Goal: Task Accomplishment & Management: Manage account settings

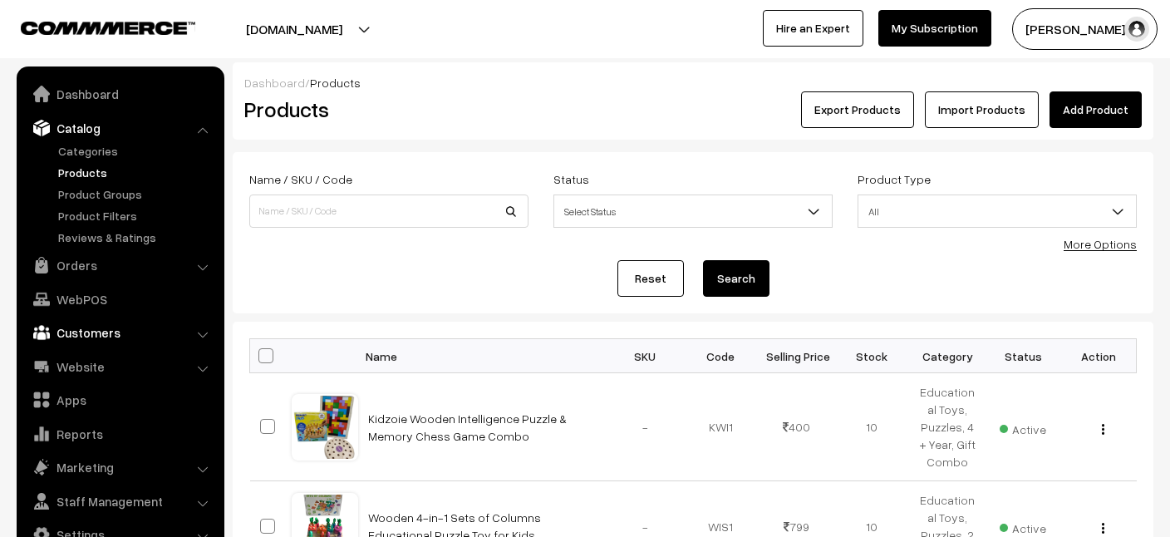
click at [72, 326] on link "Customers" at bounding box center [120, 332] width 198 height 30
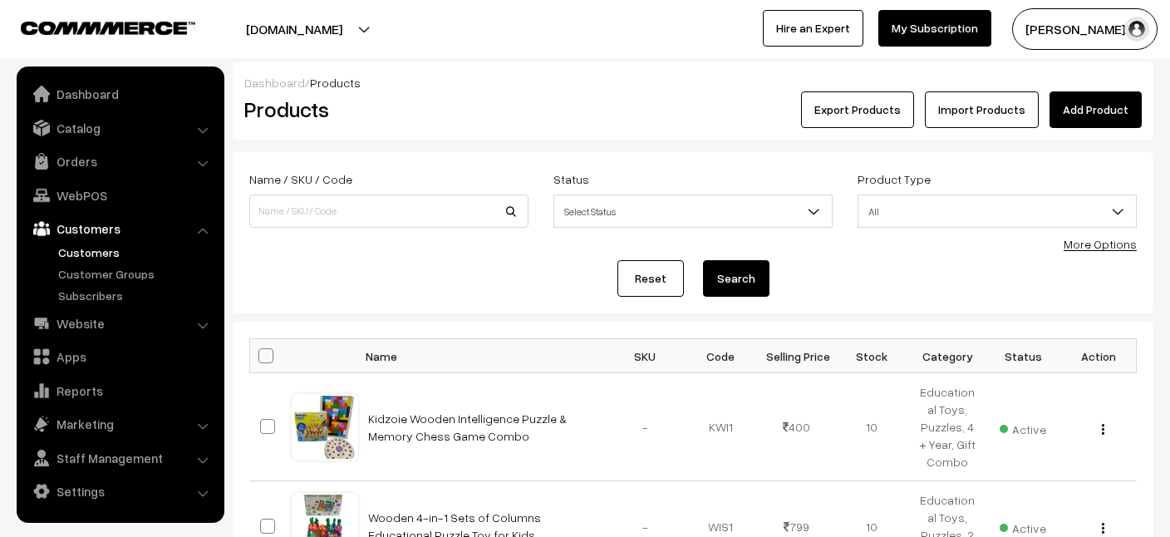
click at [81, 255] on link "Customers" at bounding box center [136, 251] width 164 height 17
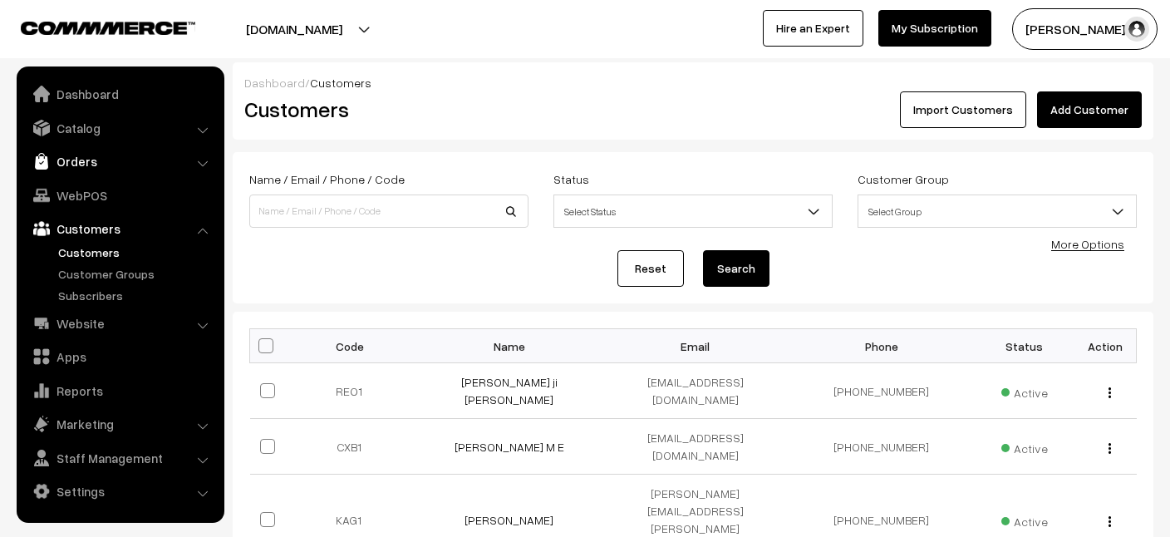
click at [78, 157] on link "Orders" at bounding box center [120, 161] width 198 height 30
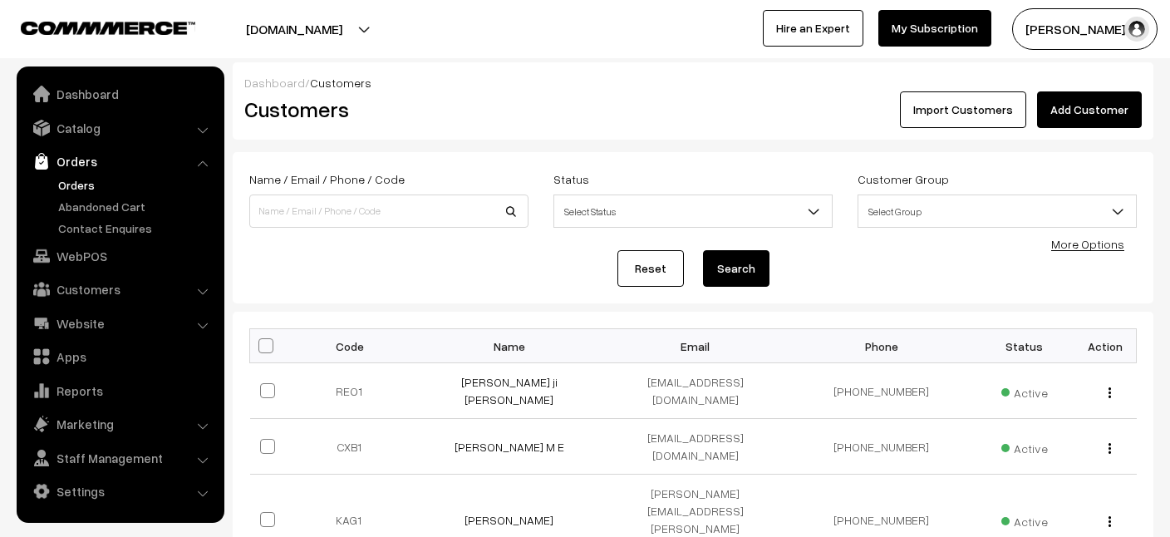
click at [76, 189] on link "Orders" at bounding box center [136, 184] width 164 height 17
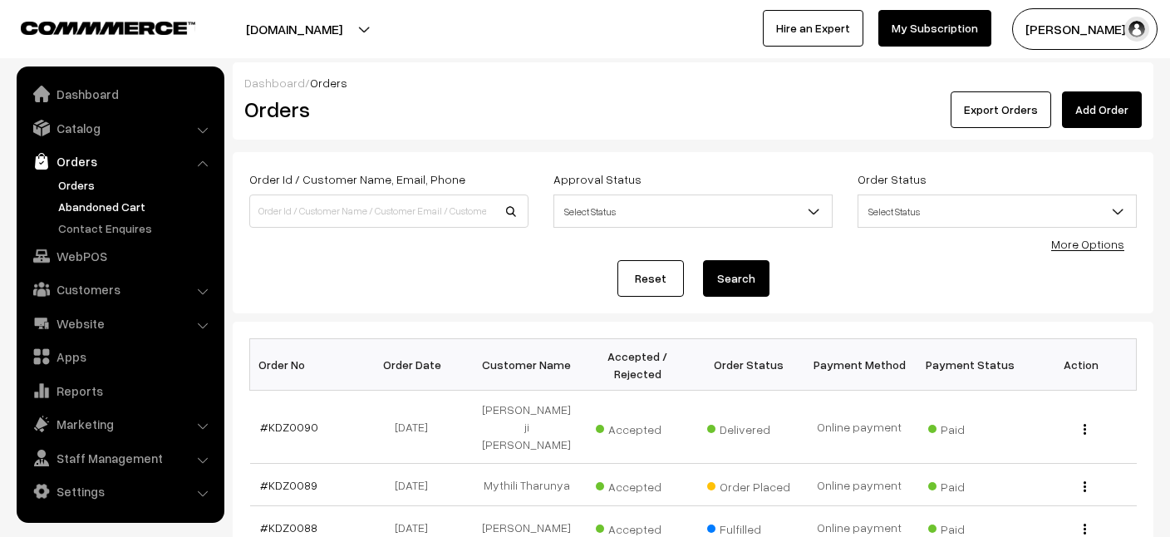
click at [104, 204] on link "Abandoned Cart" at bounding box center [136, 206] width 164 height 17
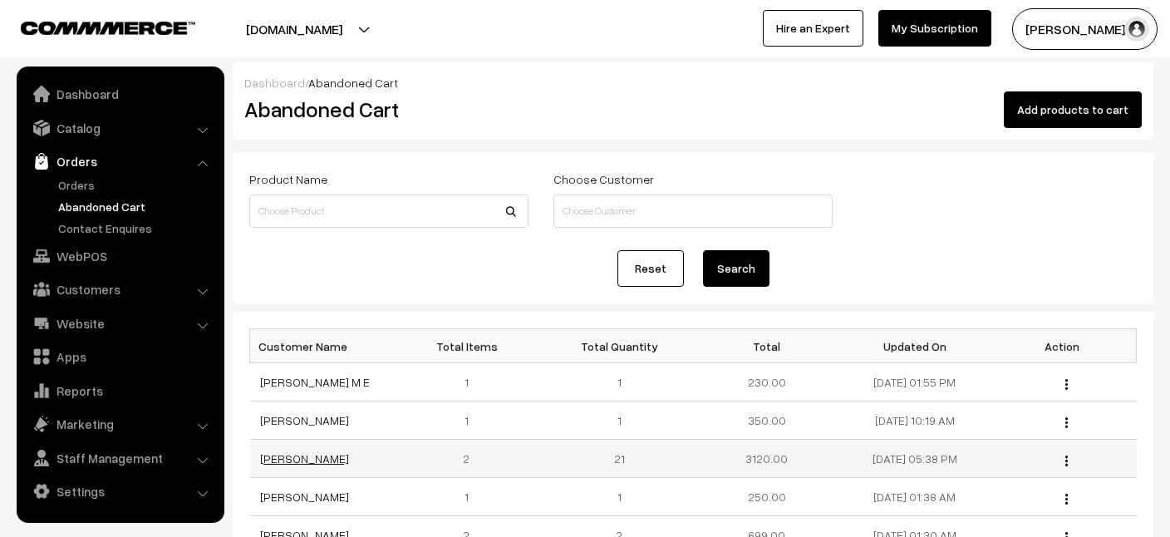
click at [306, 459] on link "Baddam shashidhar Reddy" at bounding box center [304, 458] width 89 height 14
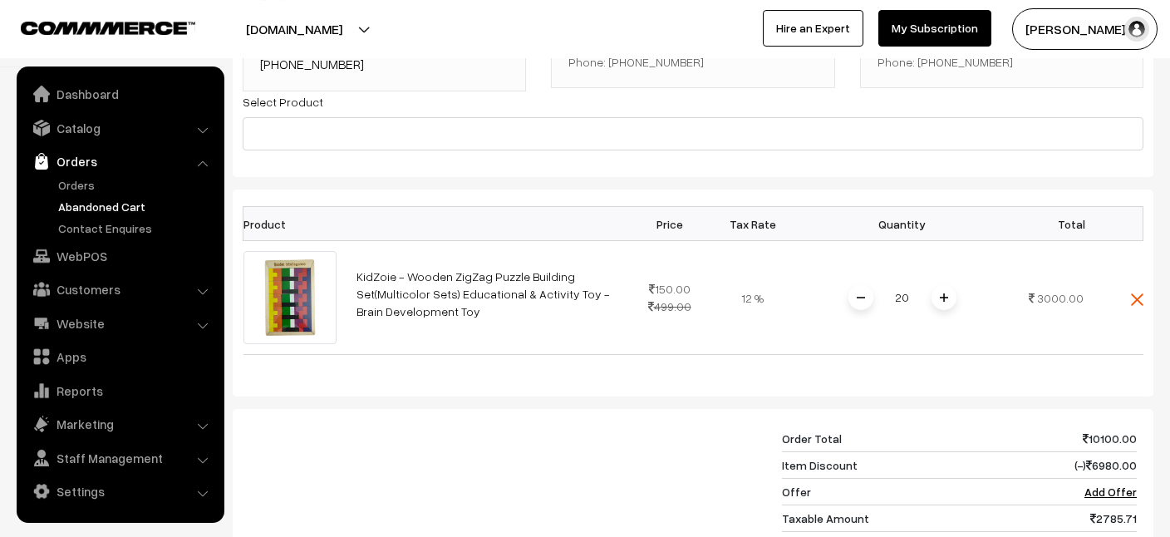
scroll to position [217, 0]
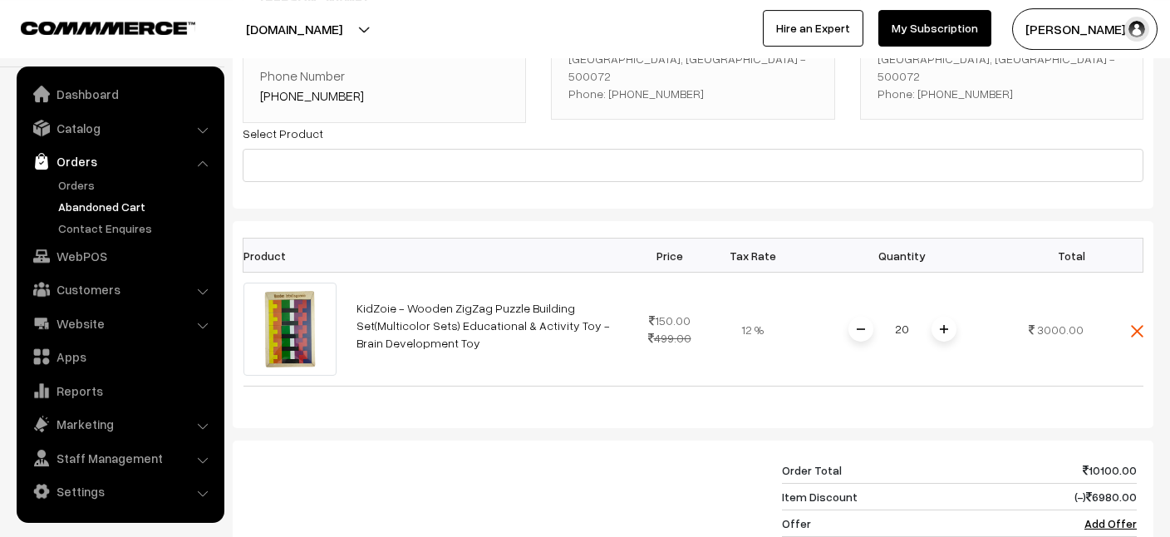
drag, startPoint x: 1169, startPoint y: 115, endPoint x: 1096, endPoint y: 132, distance: 75.0
click at [1096, 132] on div "Full Name [PERSON_NAME] Reddy Email [EMAIL_ADDRESS][DOMAIN_NAME] Phone Number […" at bounding box center [693, 71] width 920 height 273
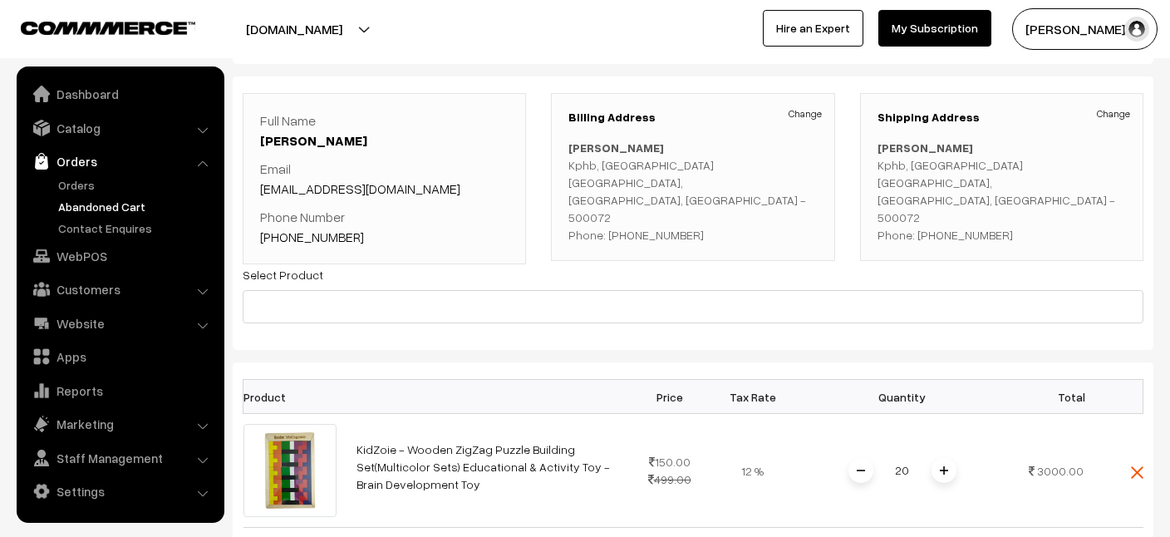
scroll to position [73, 0]
